Goal: Information Seeking & Learning: Learn about a topic

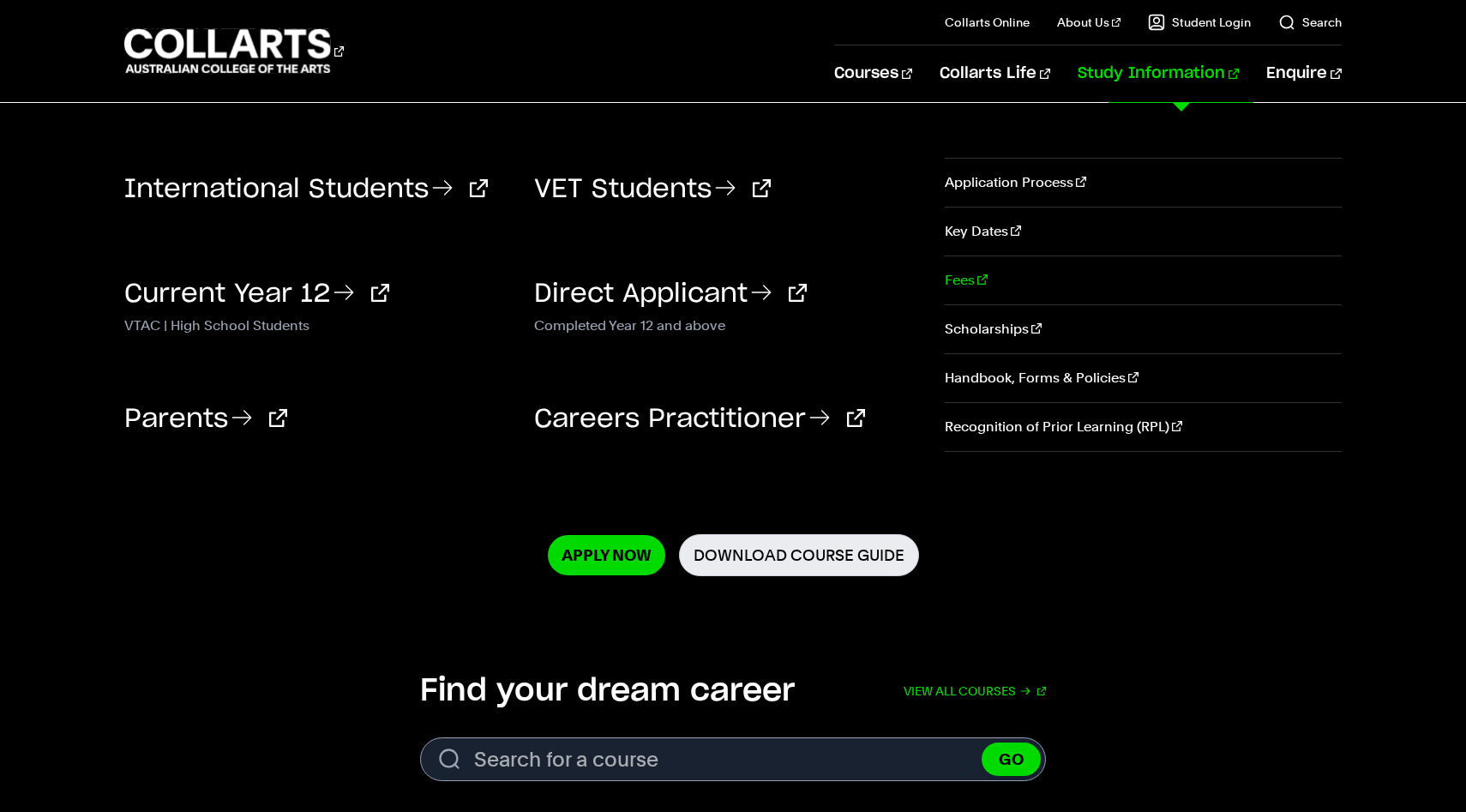
click at [976, 276] on link "Fees" at bounding box center [1143, 281] width 396 height 48
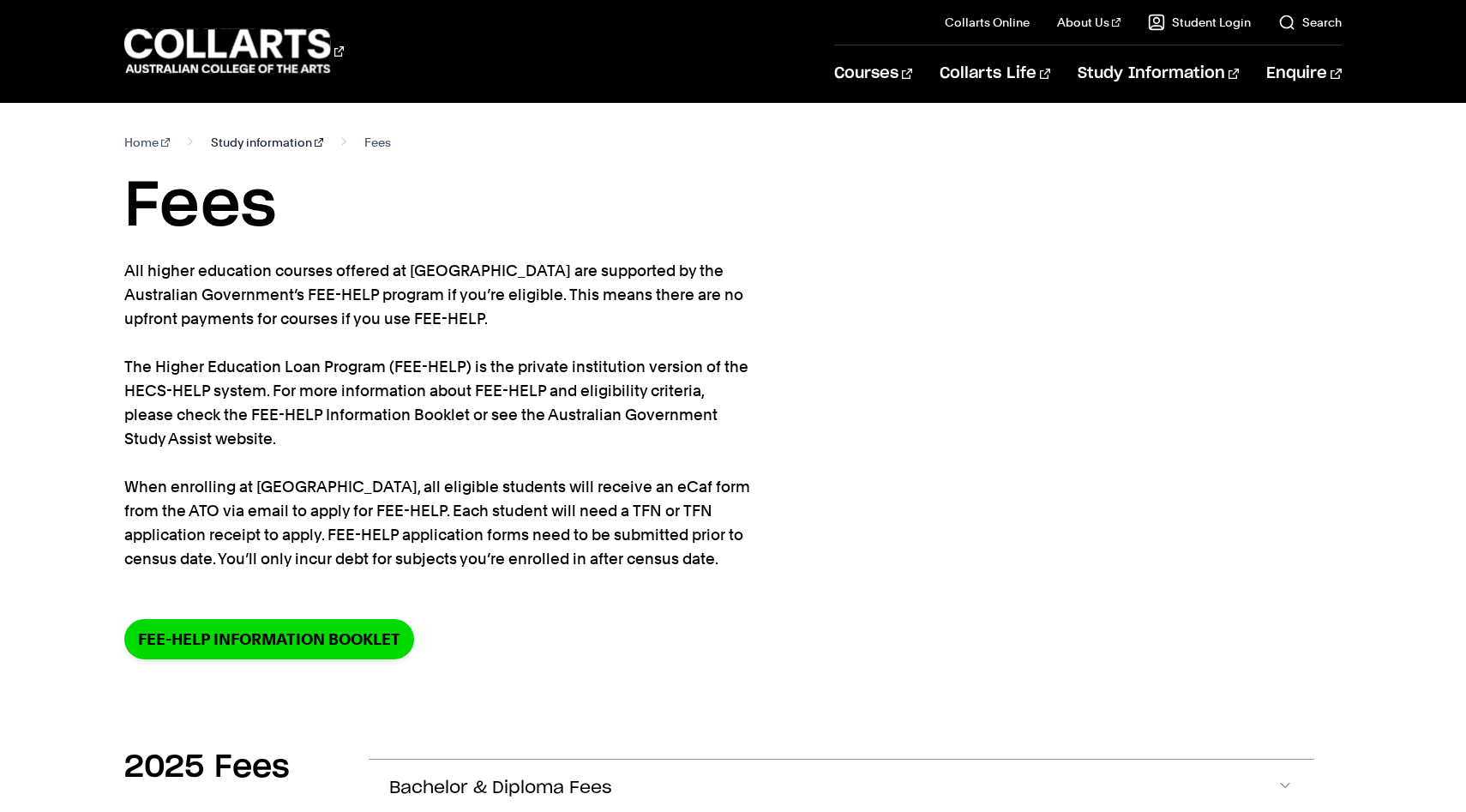
click at [253, 141] on link "Study information" at bounding box center [267, 142] width 112 height 24
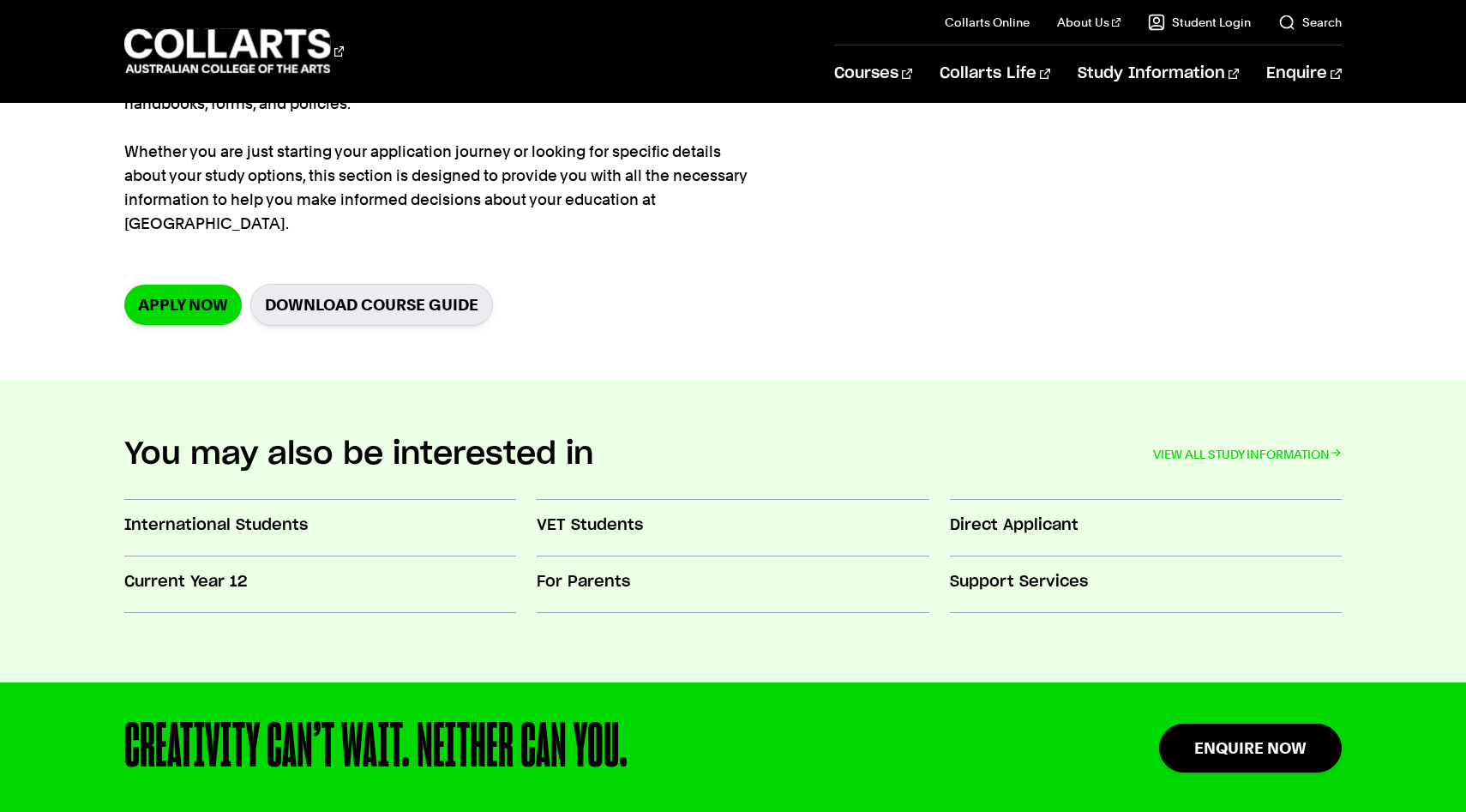
scroll to position [288, 0]
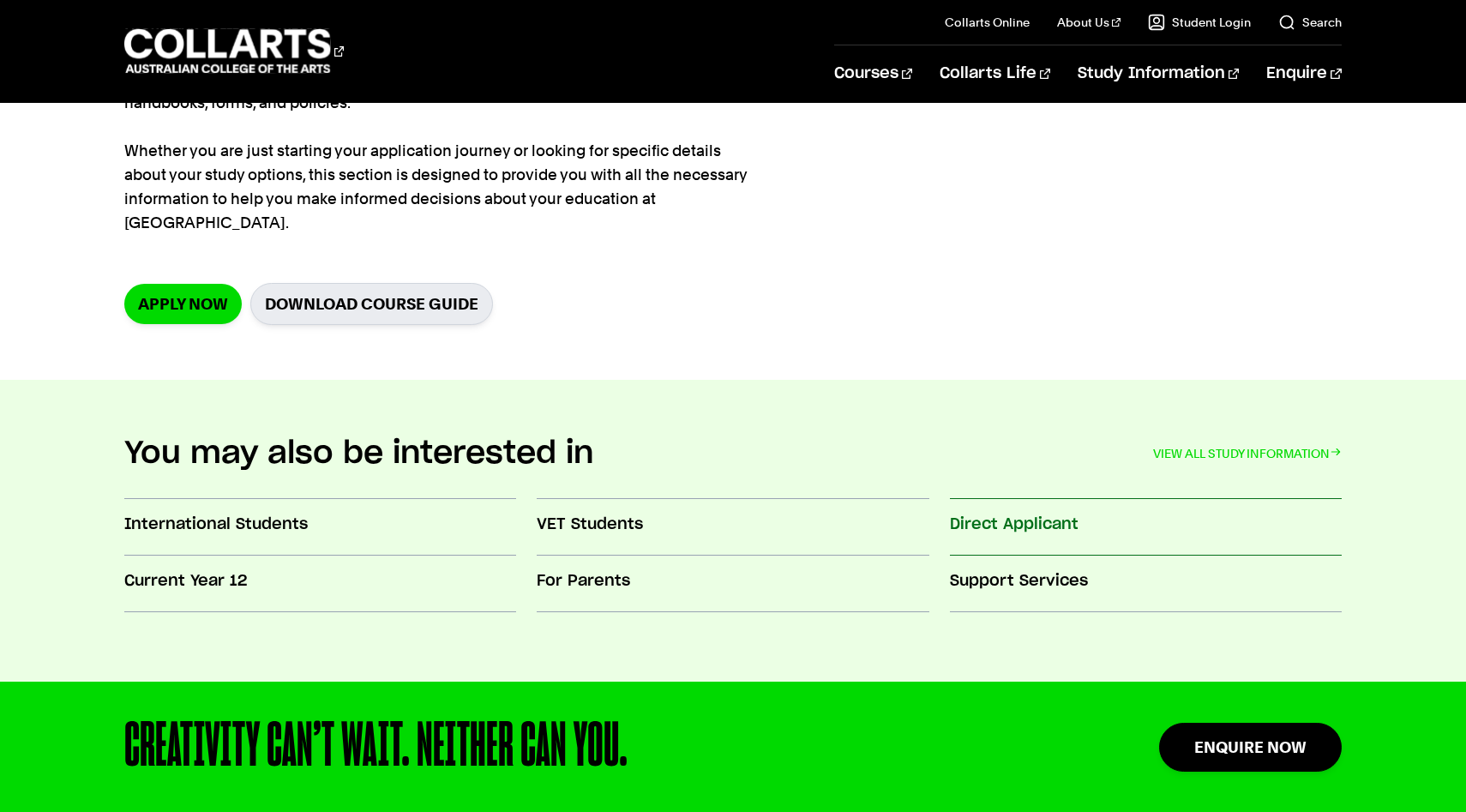
click at [1018, 514] on h3 "Direct Applicant" at bounding box center [1146, 525] width 392 height 22
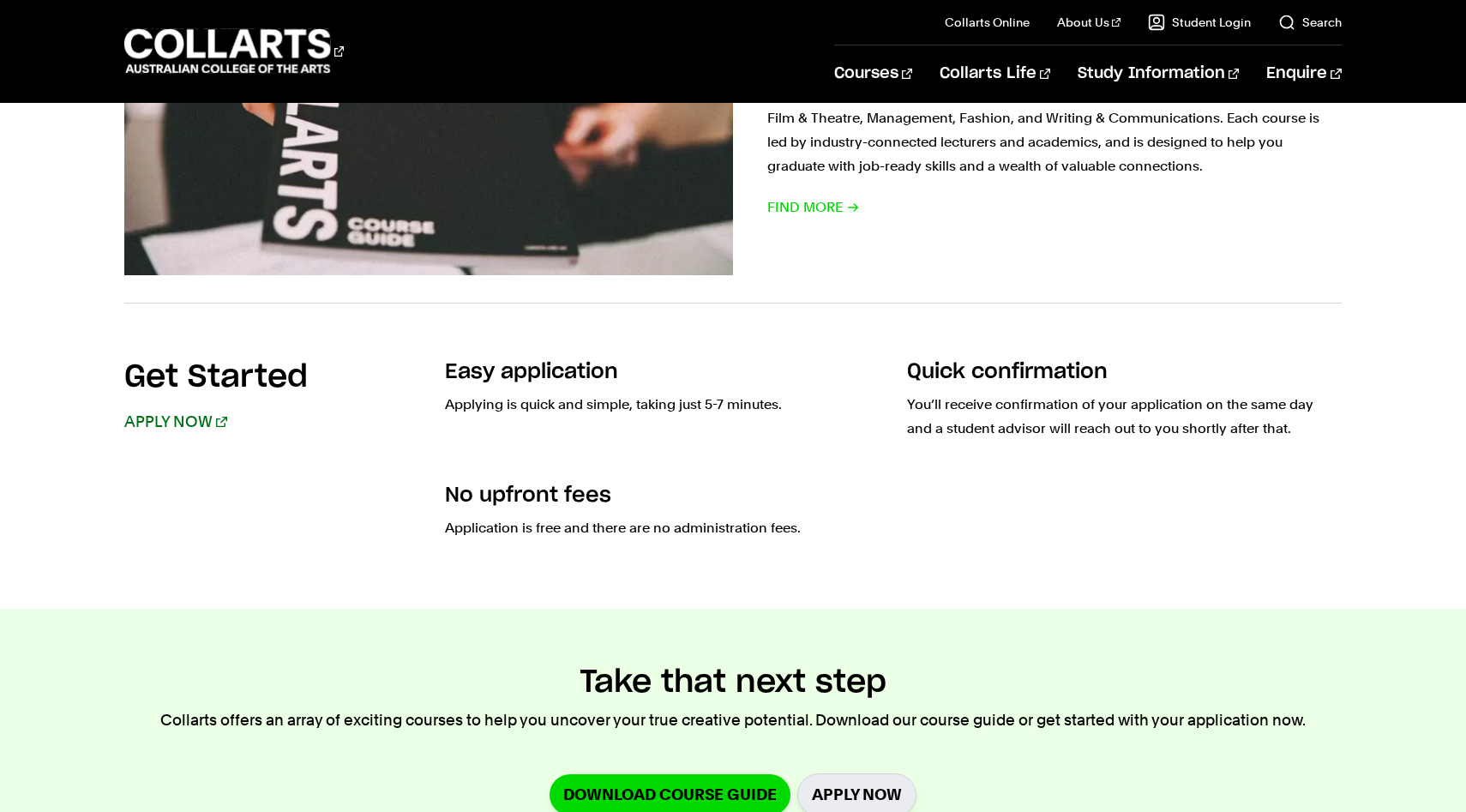
scroll to position [1252, 0]
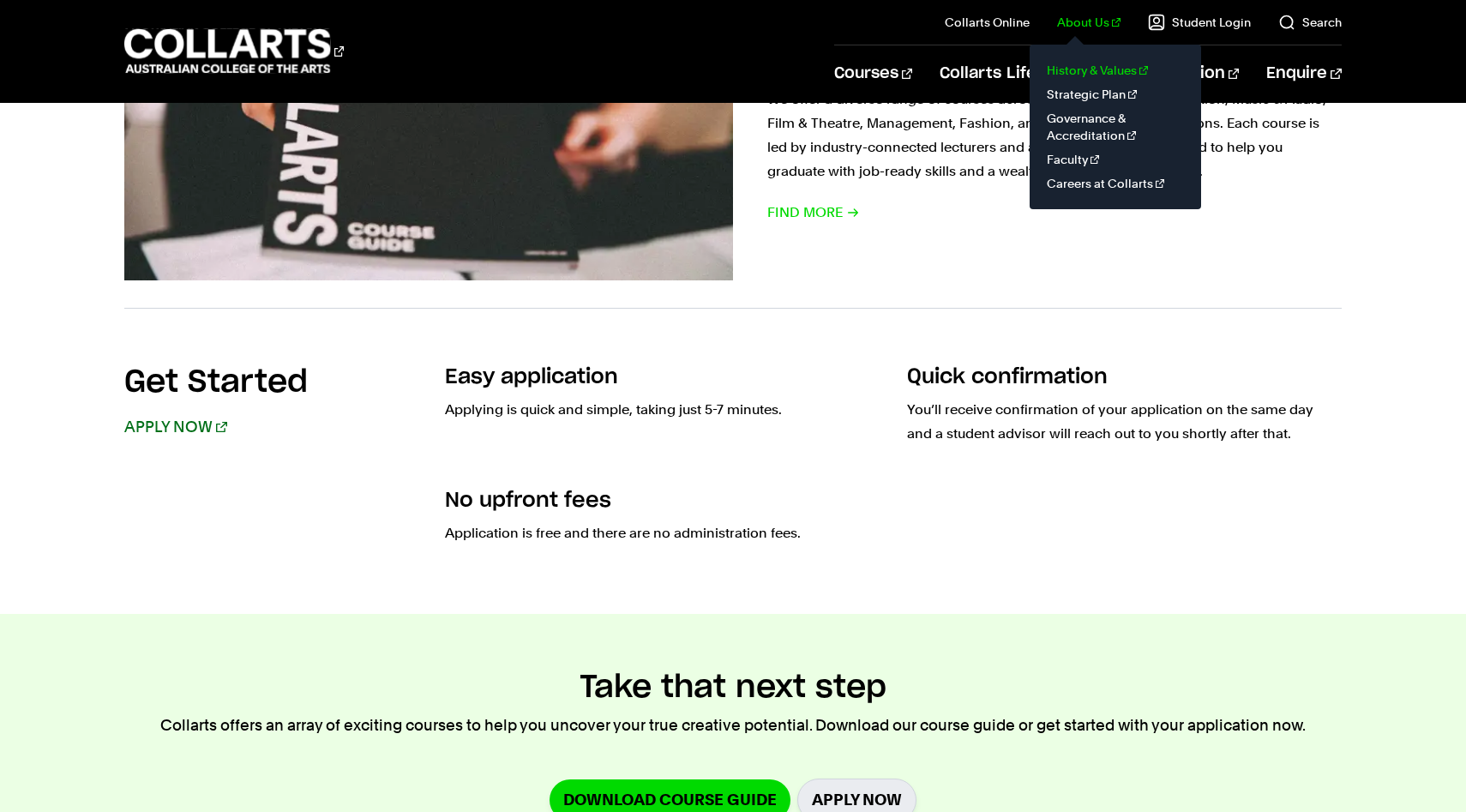
click at [1076, 72] on link "History & Values" at bounding box center [1116, 71] width 144 height 24
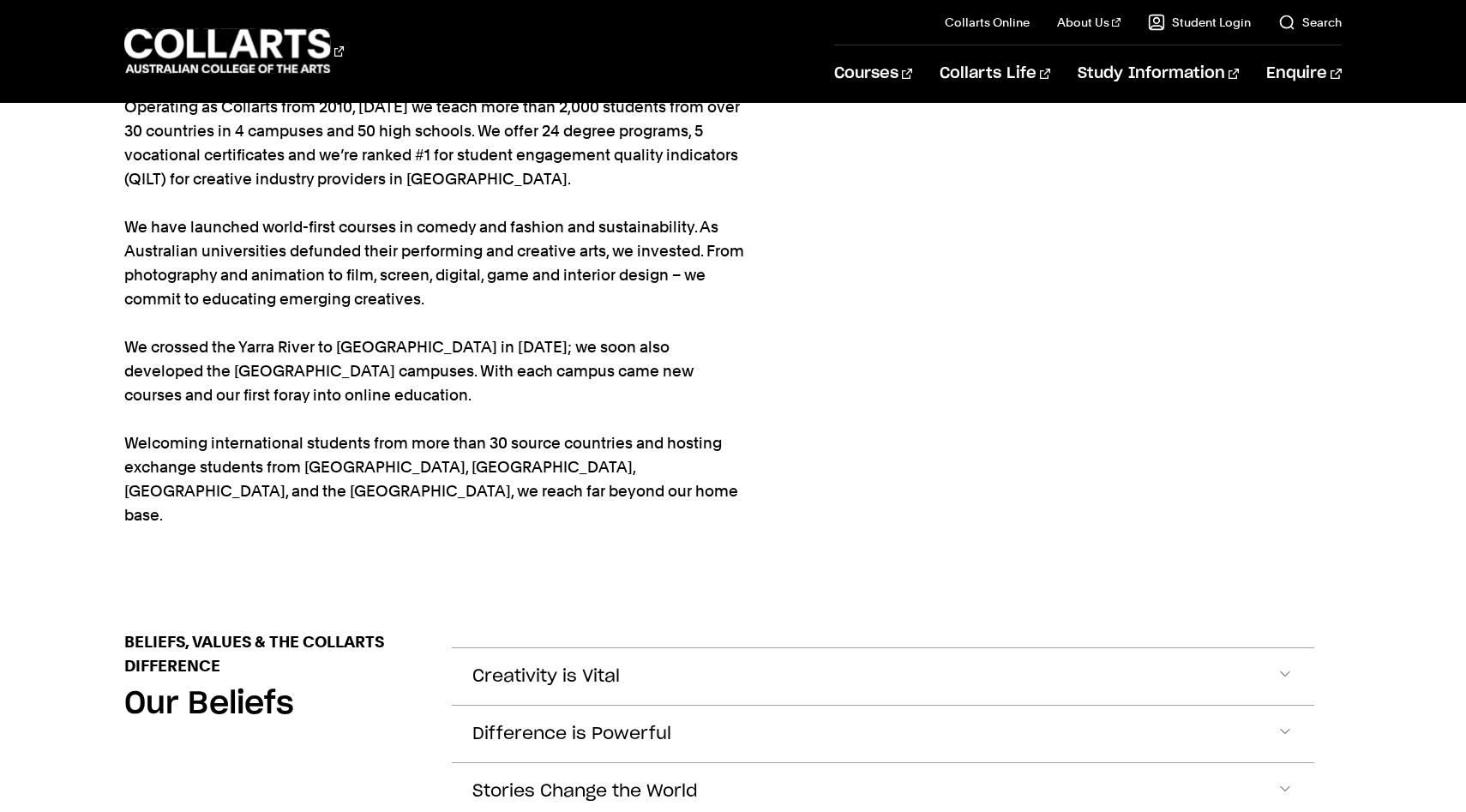
scroll to position [282, 0]
